Goal: Task Accomplishment & Management: Complete application form

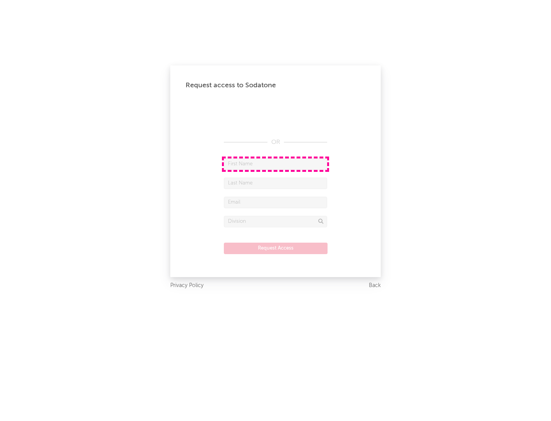
click at [276, 164] on input "text" at bounding box center [275, 163] width 103 height 11
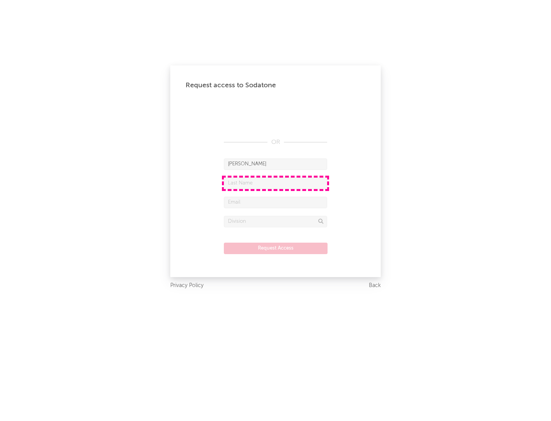
type input "[PERSON_NAME]"
click at [276, 183] on input "text" at bounding box center [275, 183] width 103 height 11
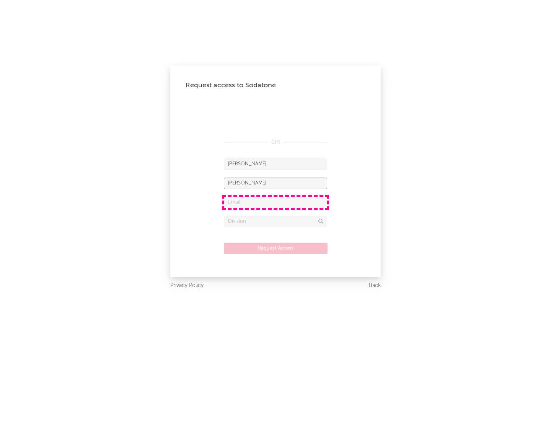
type input "[PERSON_NAME]"
click at [276, 202] on input "text" at bounding box center [275, 202] width 103 height 11
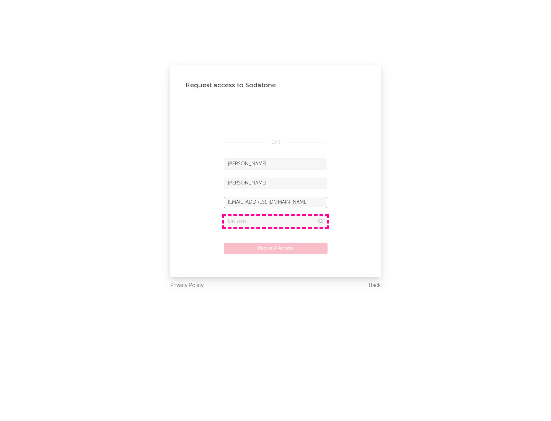
type input "[EMAIL_ADDRESS][DOMAIN_NAME]"
click at [276, 221] on input "text" at bounding box center [275, 221] width 103 height 11
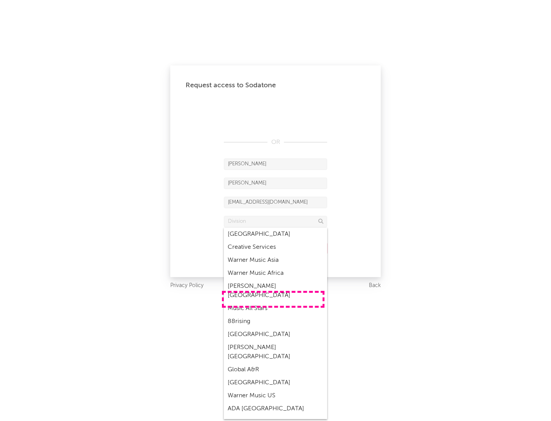
click at [273, 302] on div "Music All Stars" at bounding box center [275, 308] width 103 height 13
type input "Music All Stars"
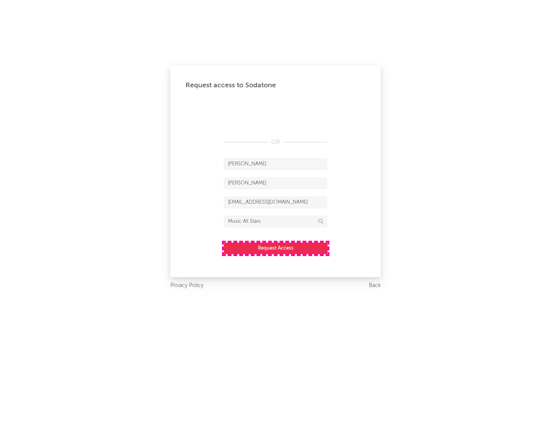
click at [276, 248] on button "Request Access" at bounding box center [276, 248] width 104 height 11
